Goal: Task Accomplishment & Management: Use online tool/utility

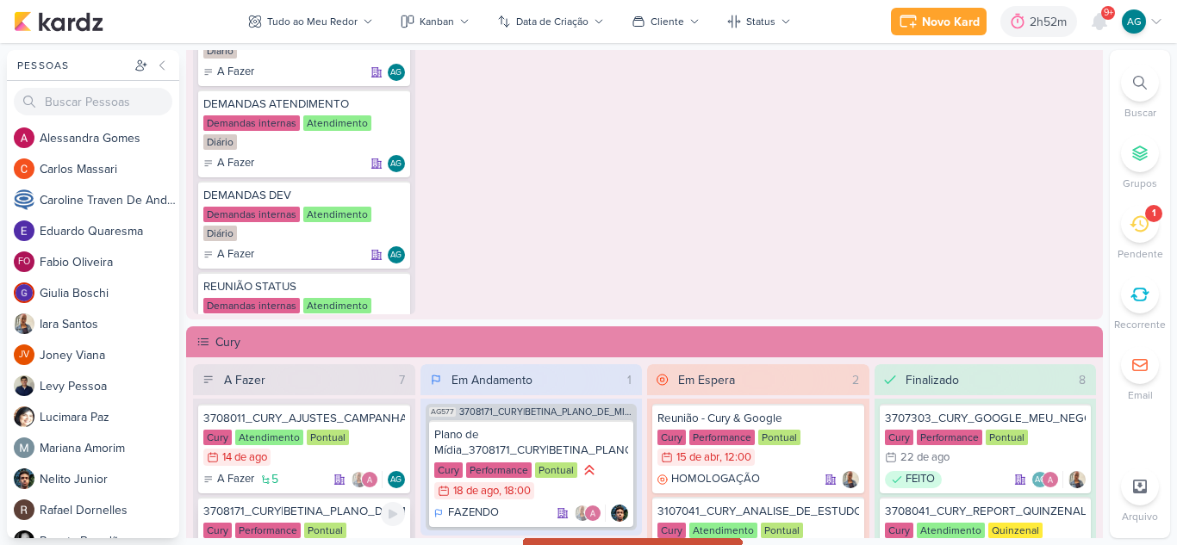
scroll to position [1129, 0]
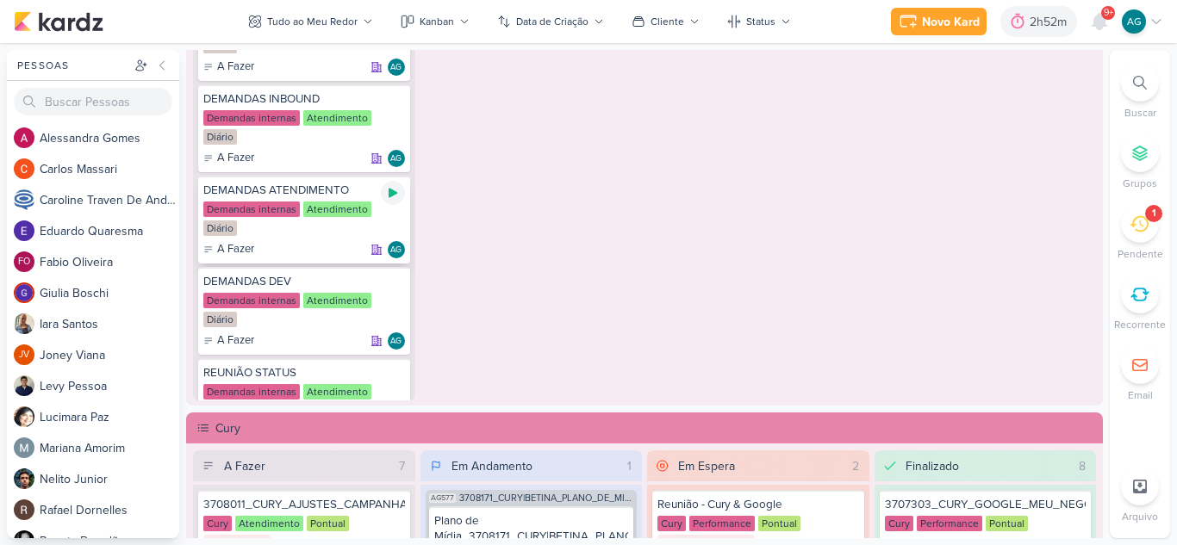
click at [393, 195] on icon at bounding box center [393, 193] width 9 height 9
click at [915, 25] on div "Novo Kard" at bounding box center [927, 22] width 58 height 18
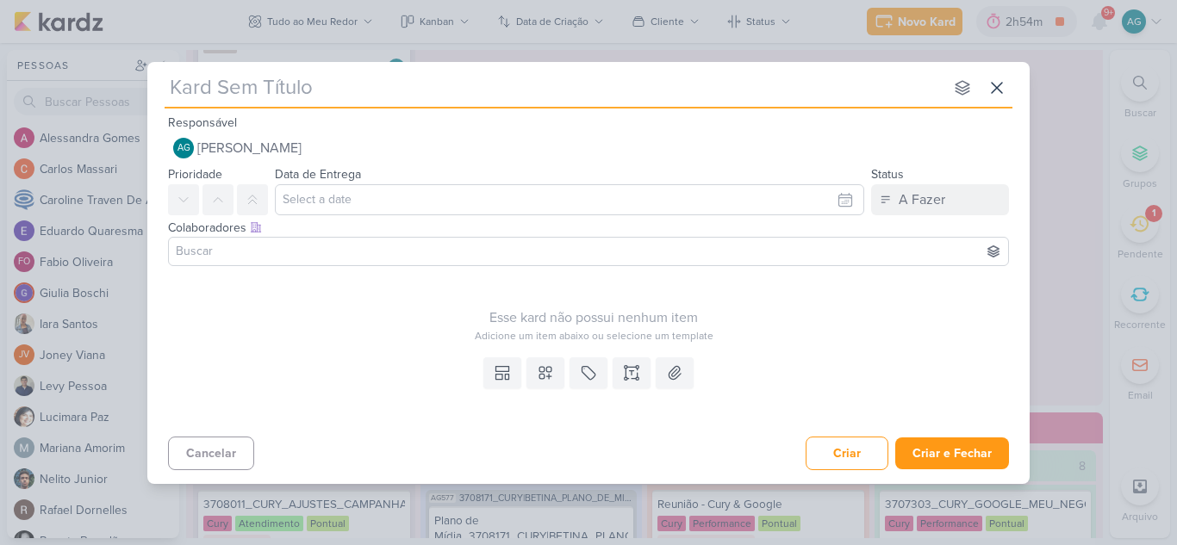
type input "[Atendimento] Onboarding:: [PERSON_NAME]"
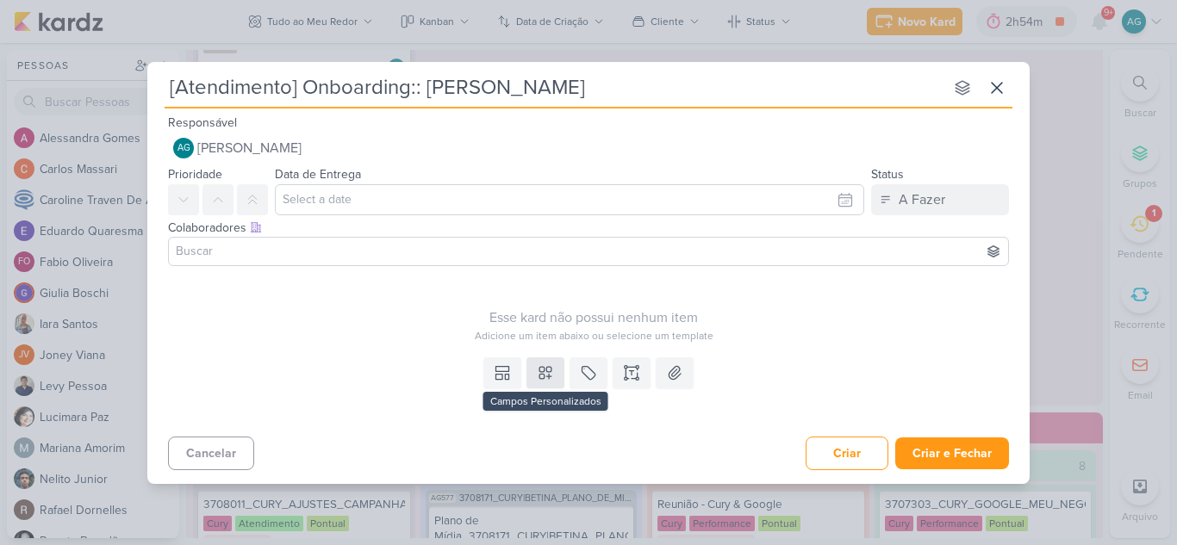
type input "[Atendimento] Onboarding:: [PERSON_NAME]"
click at [546, 371] on icon at bounding box center [545, 372] width 17 height 17
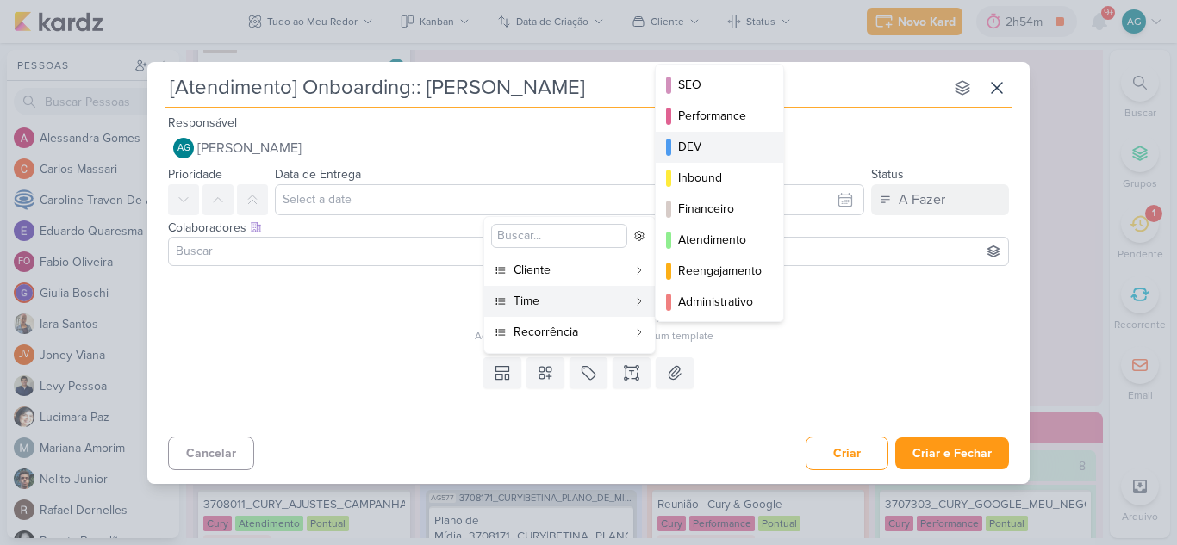
scroll to position [86, 0]
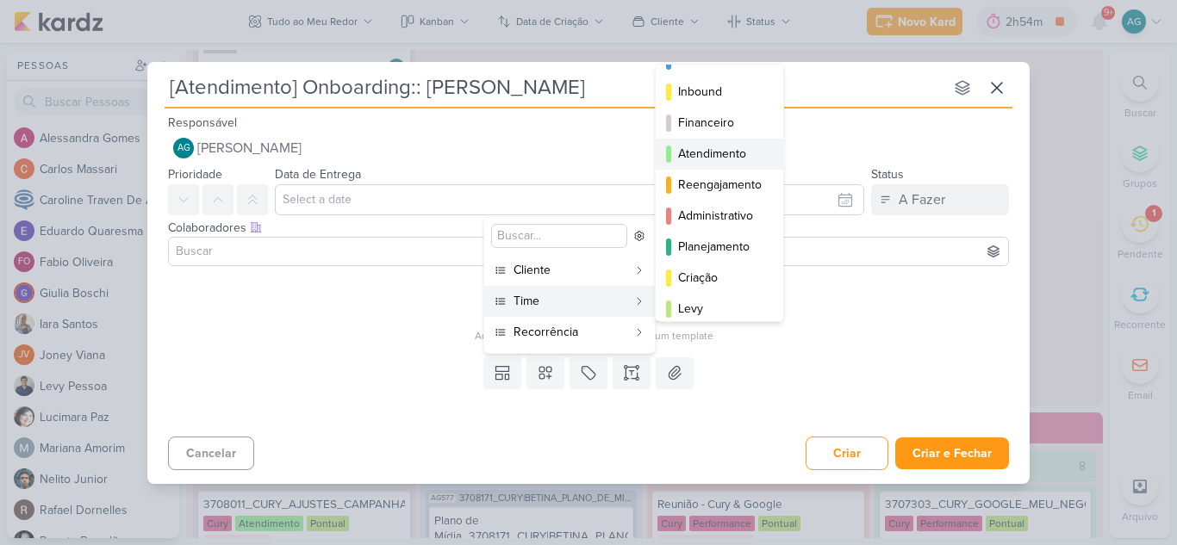
click at [714, 159] on div "Atendimento" at bounding box center [720, 154] width 84 height 18
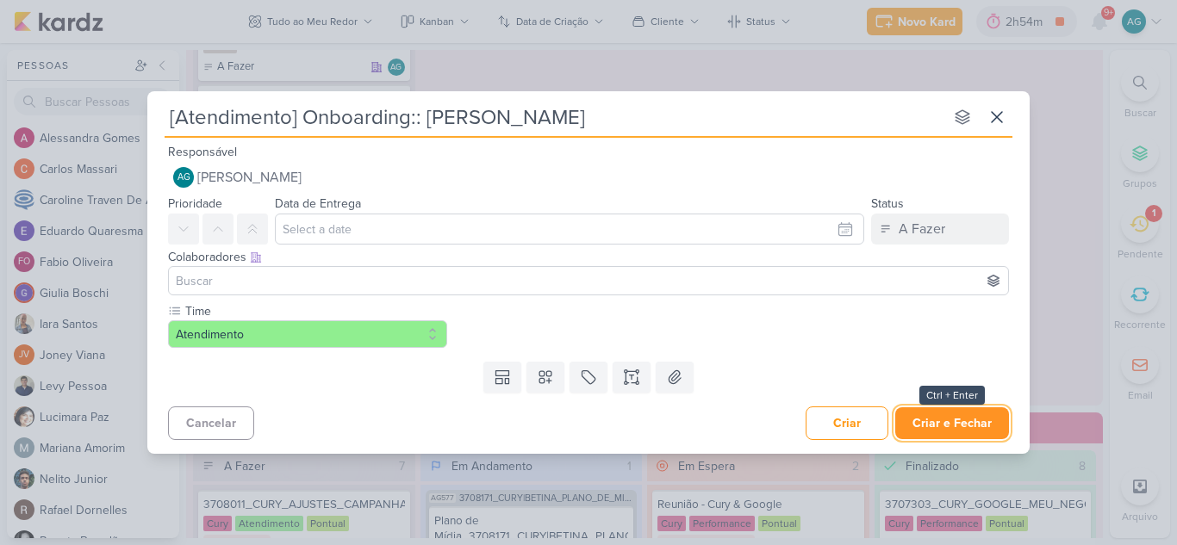
click at [967, 429] on button "Criar e Fechar" at bounding box center [952, 424] width 114 height 32
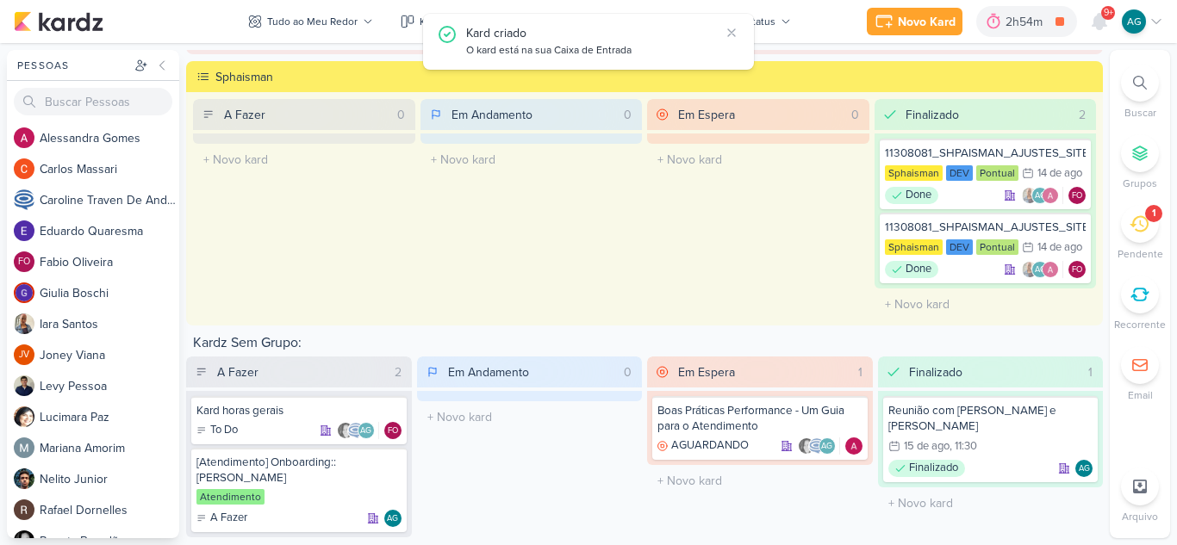
scroll to position [2299, 0]
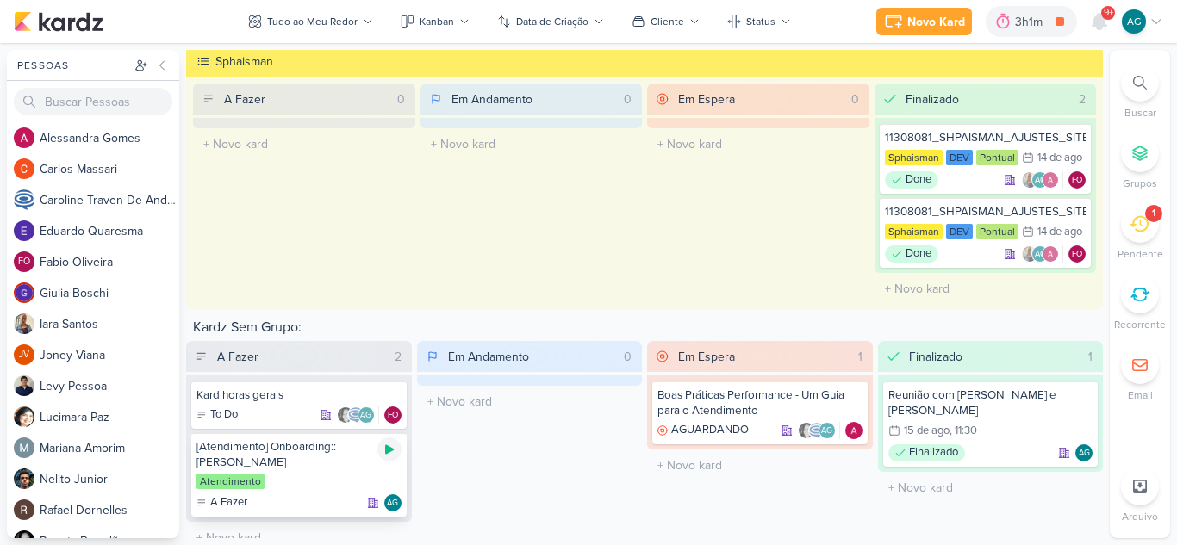
click at [389, 450] on icon at bounding box center [389, 449] width 9 height 9
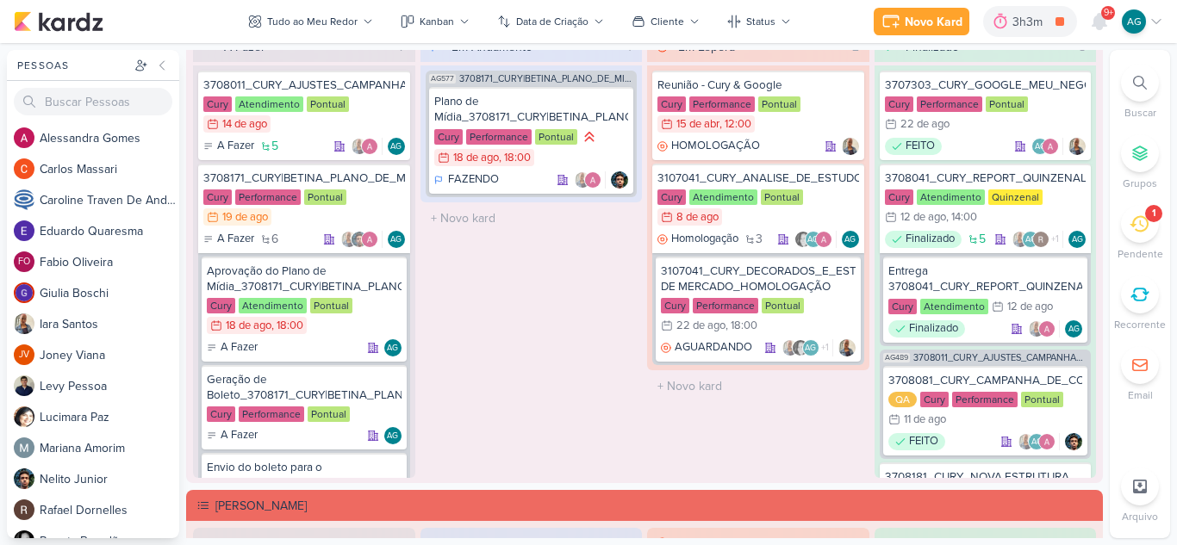
scroll to position [1551, 0]
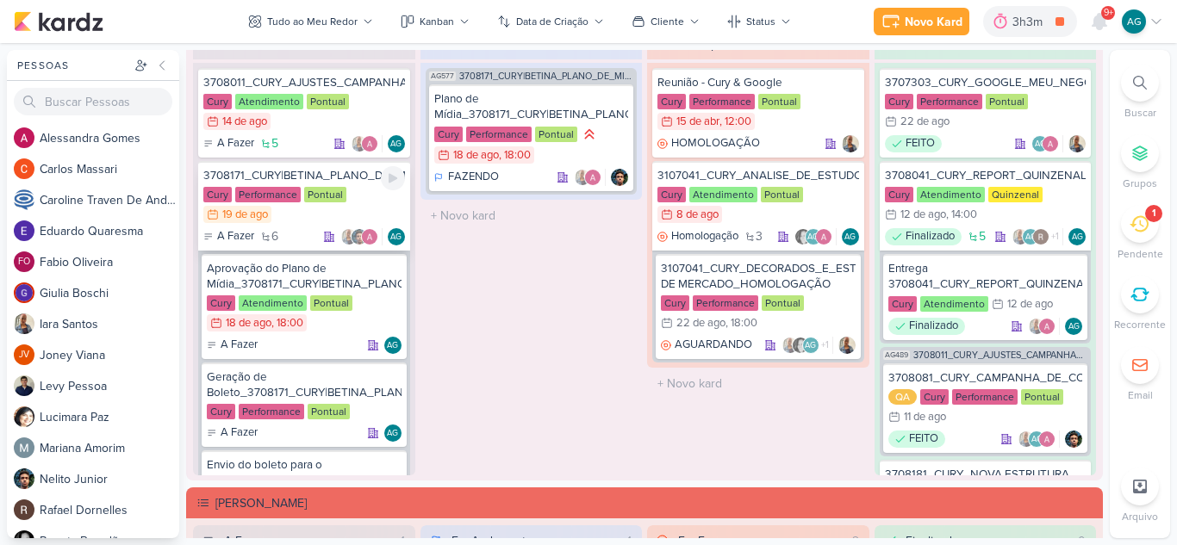
click at [342, 177] on div "3708171_CURY|BETINA_PLANO_DE_MIDIA" at bounding box center [304, 176] width 202 height 16
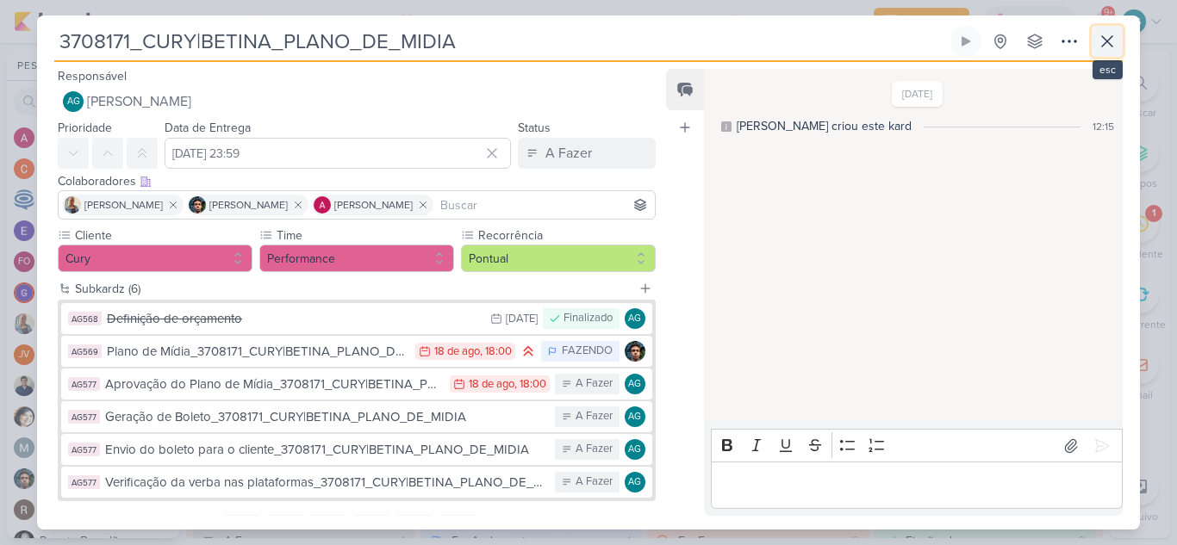
click at [1115, 45] on icon at bounding box center [1107, 41] width 21 height 21
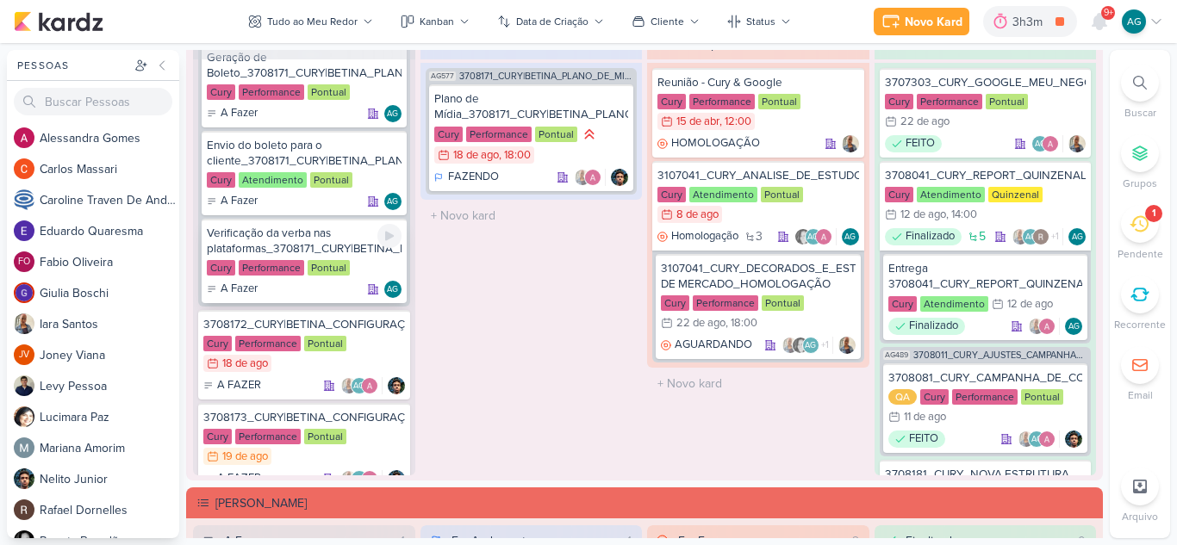
scroll to position [345, 0]
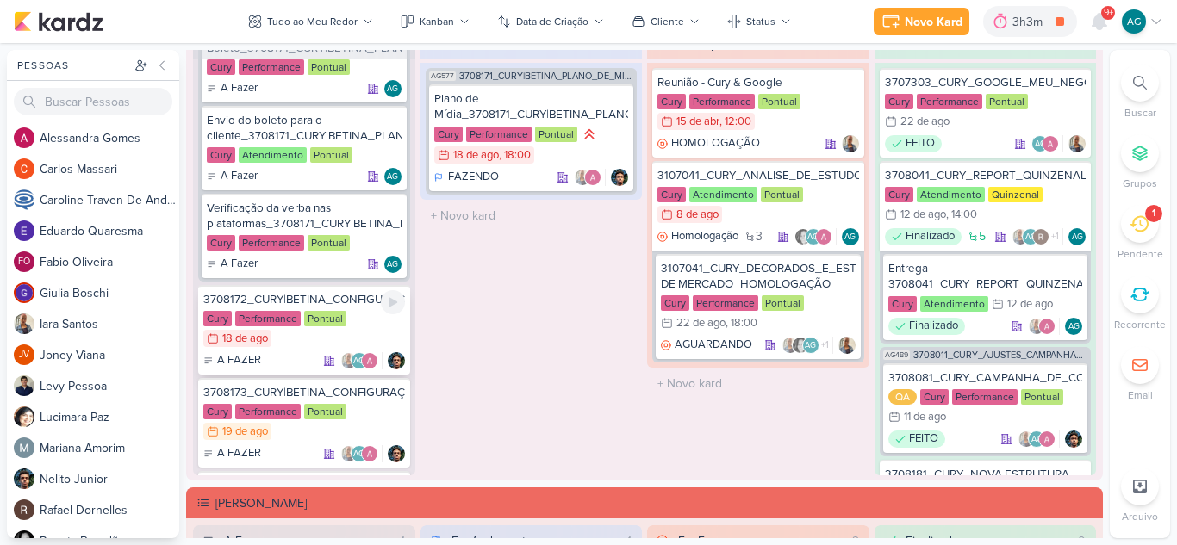
click at [346, 303] on div "3708172_CURY|BETINA_CONFIGURAÇÃO_GOOGLE" at bounding box center [304, 300] width 202 height 16
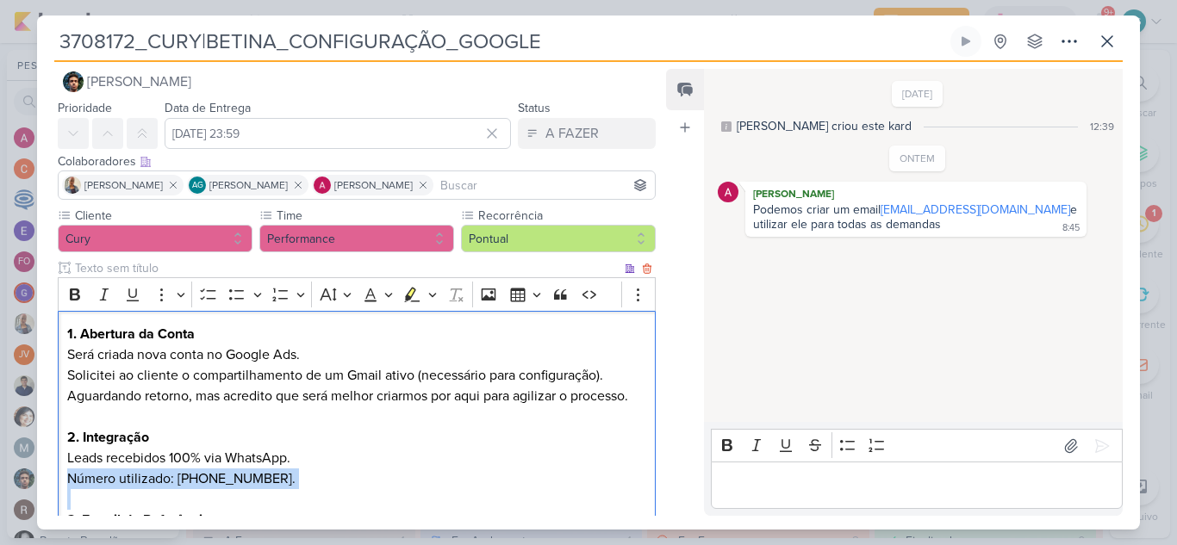
scroll to position [28, 0]
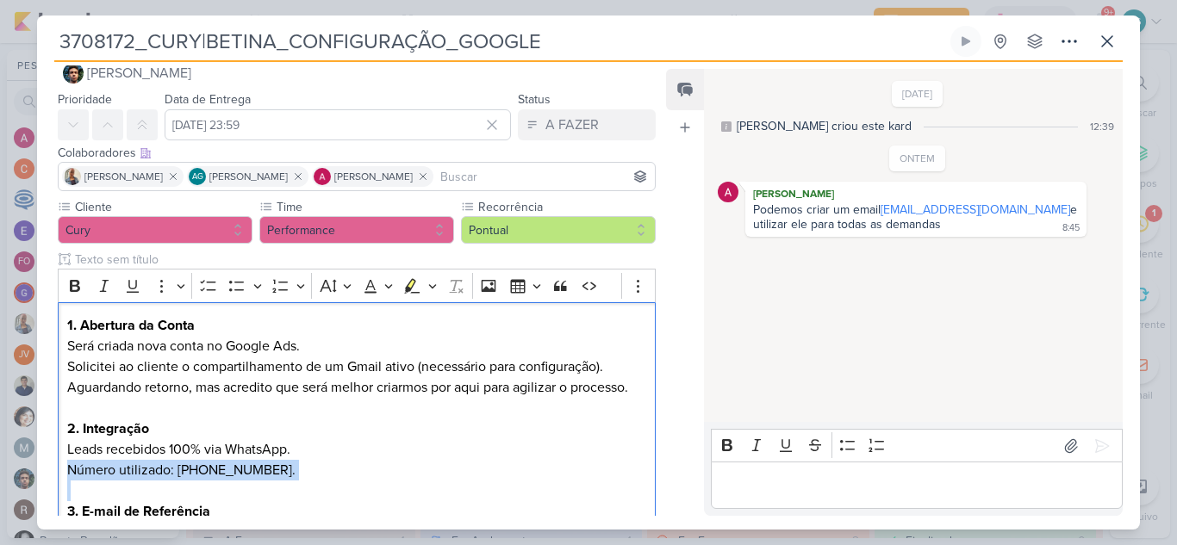
drag, startPoint x: 302, startPoint y: 501, endPoint x: 39, endPoint y: 473, distance: 264.3
click at [39, 473] on div "Cliente Cury Time" at bounding box center [350, 442] width 626 height 489
copy p "Número utilizado: [PHONE_NUMBER]."
